Goal: Find specific page/section: Find specific page/section

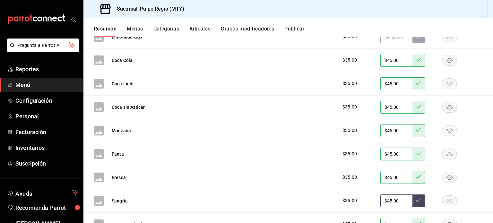
scroll to position [1700, 0]
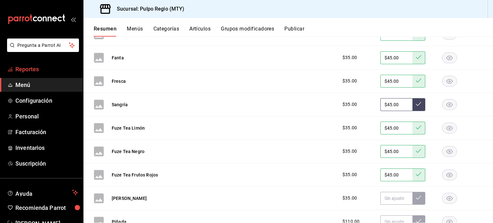
click at [20, 72] on span "Reportes" at bounding box center [46, 69] width 63 height 9
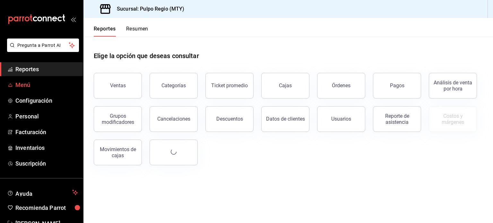
click at [19, 85] on span "Menú" at bounding box center [46, 85] width 63 height 9
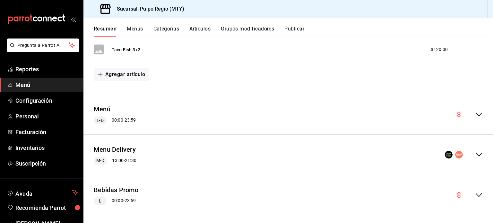
scroll to position [160, 0]
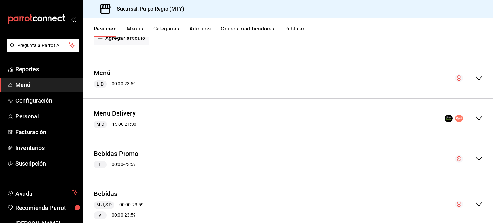
click at [475, 119] on icon "collapse-menu-row" at bounding box center [479, 119] width 8 height 8
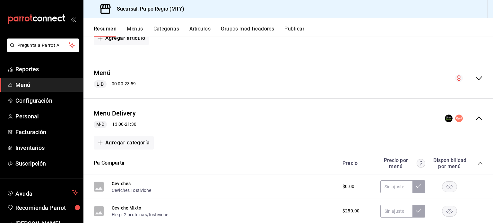
click at [475, 119] on icon "collapse-menu-row" at bounding box center [479, 119] width 8 height 8
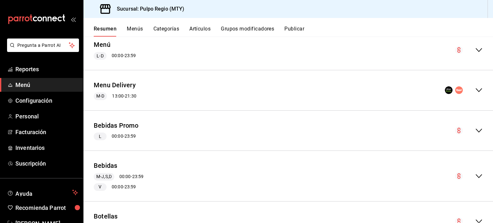
scroll to position [192, 0]
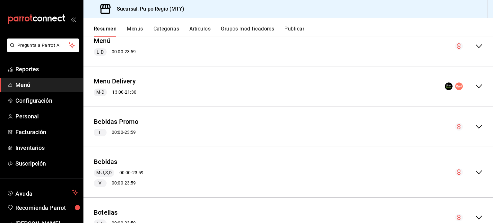
click at [468, 168] on div "collapse-menu-row" at bounding box center [469, 172] width 28 height 8
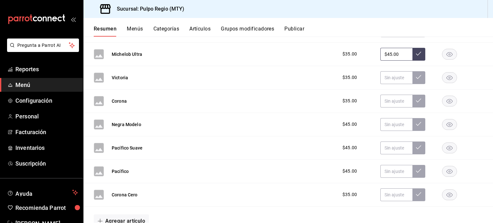
scroll to position [1275, 0]
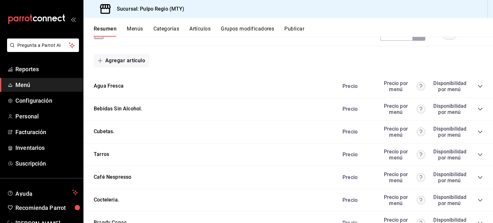
click at [477, 107] on icon "collapse-category-row" at bounding box center [479, 109] width 5 height 5
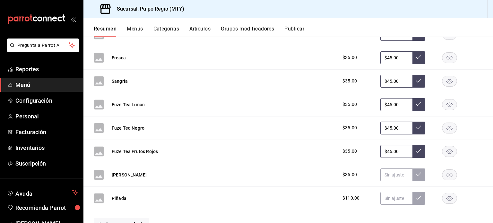
scroll to position [1595, 0]
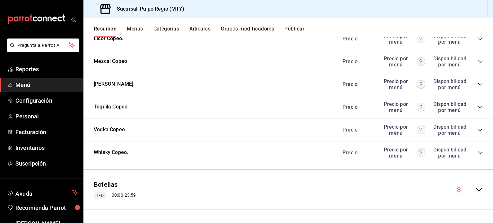
scroll to position [1503, 0]
